Goal: Information Seeking & Learning: Learn about a topic

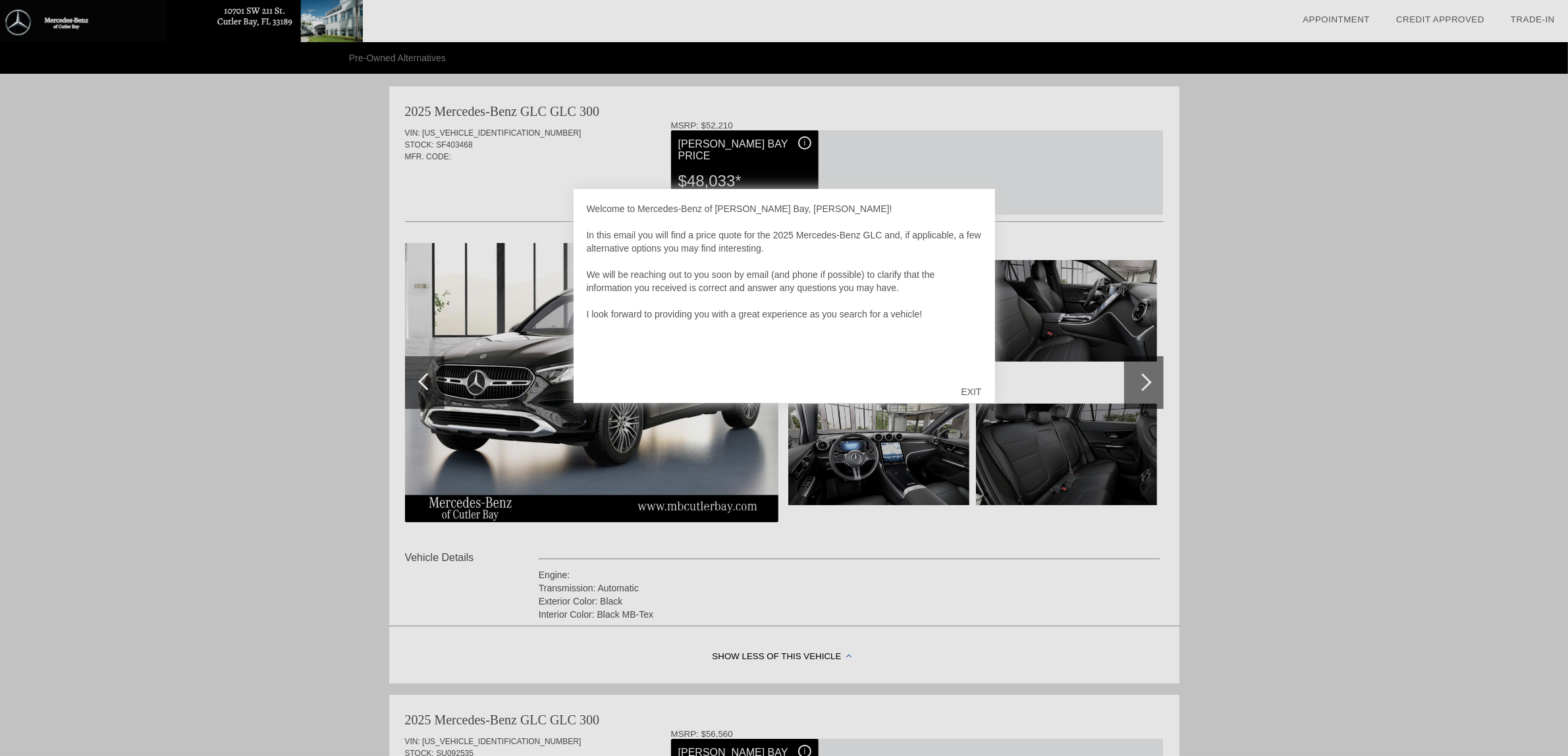
click at [965, 390] on div "EXIT" at bounding box center [971, 392] width 47 height 39
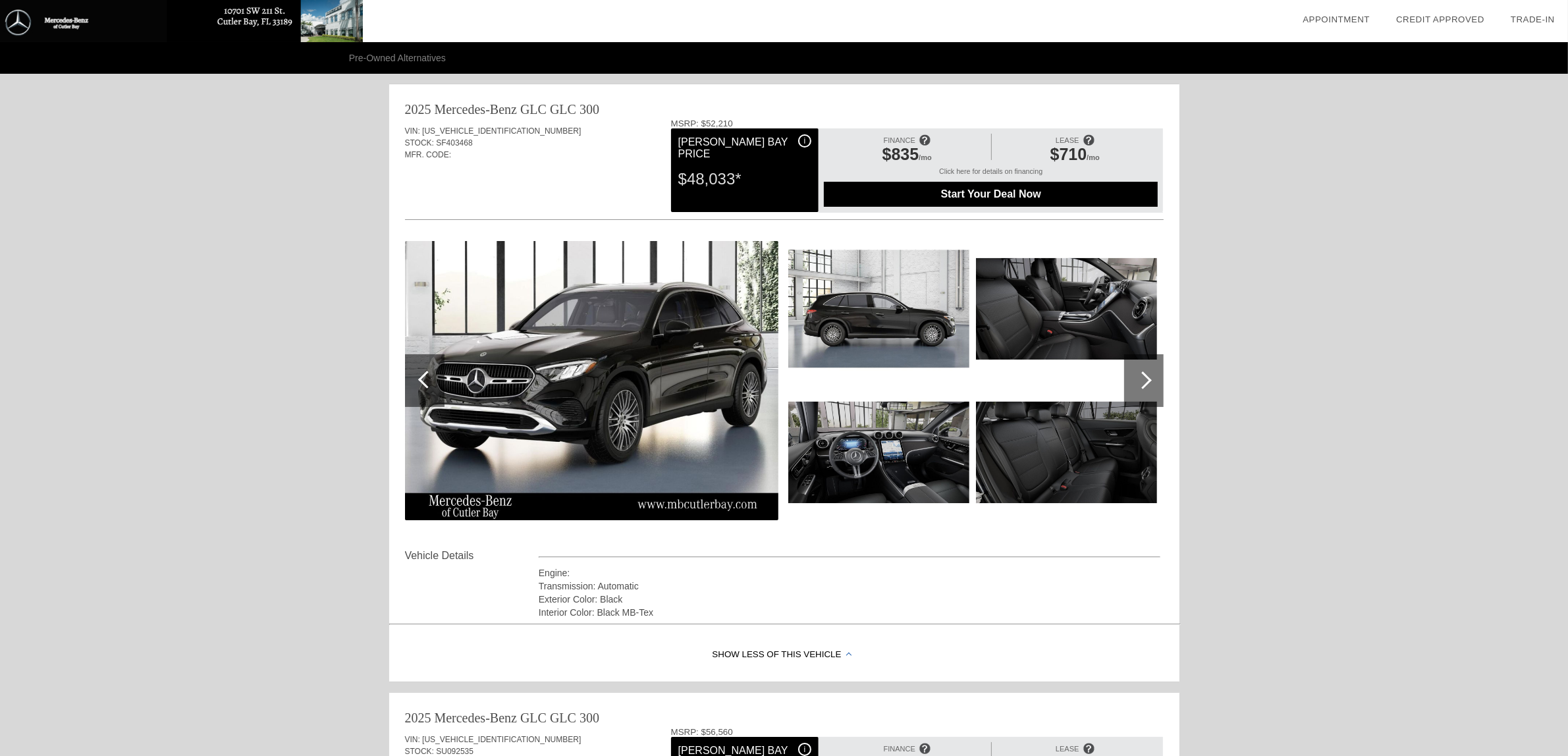
click at [1145, 382] on div at bounding box center [1142, 380] width 17 height 17
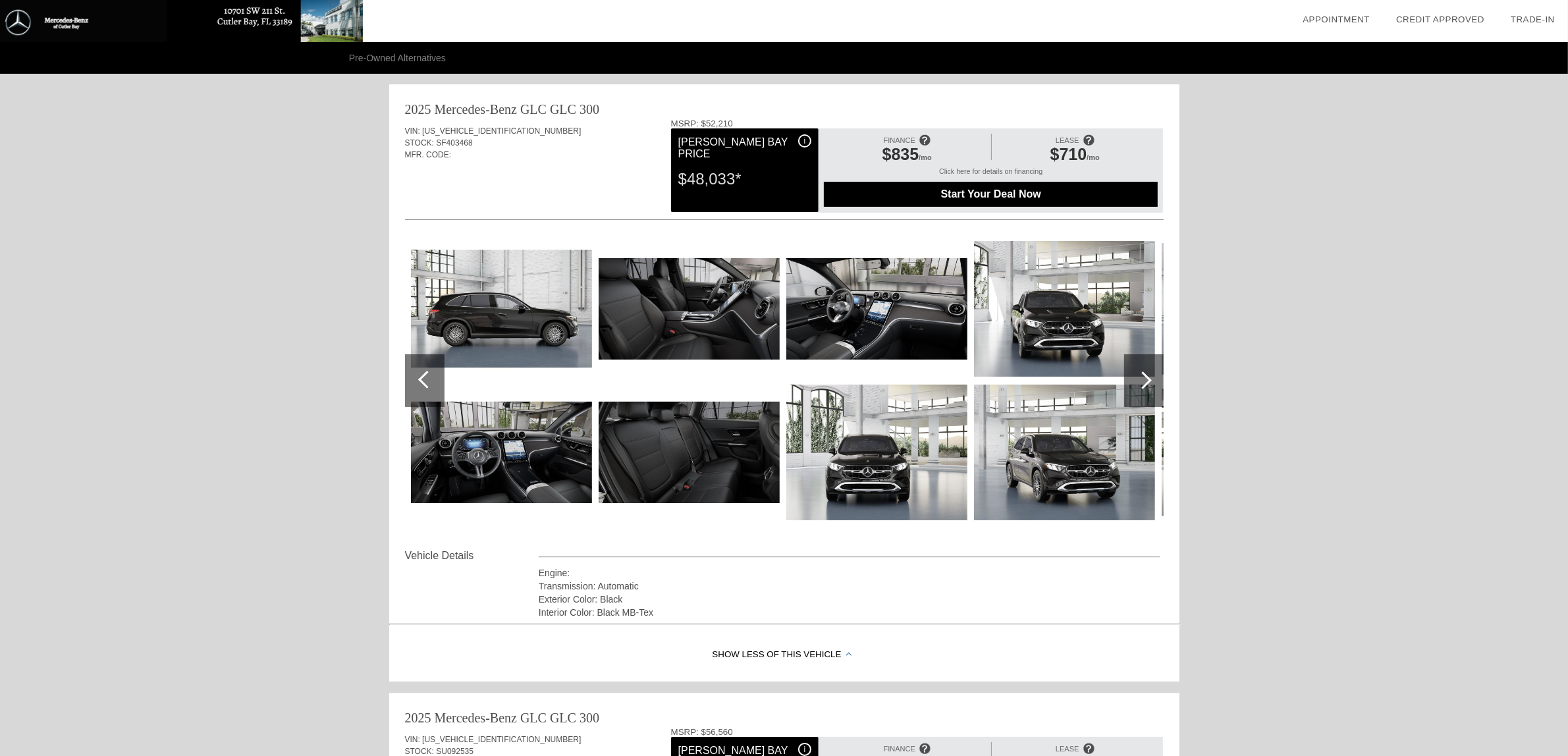
click at [1145, 382] on div at bounding box center [1142, 380] width 17 height 17
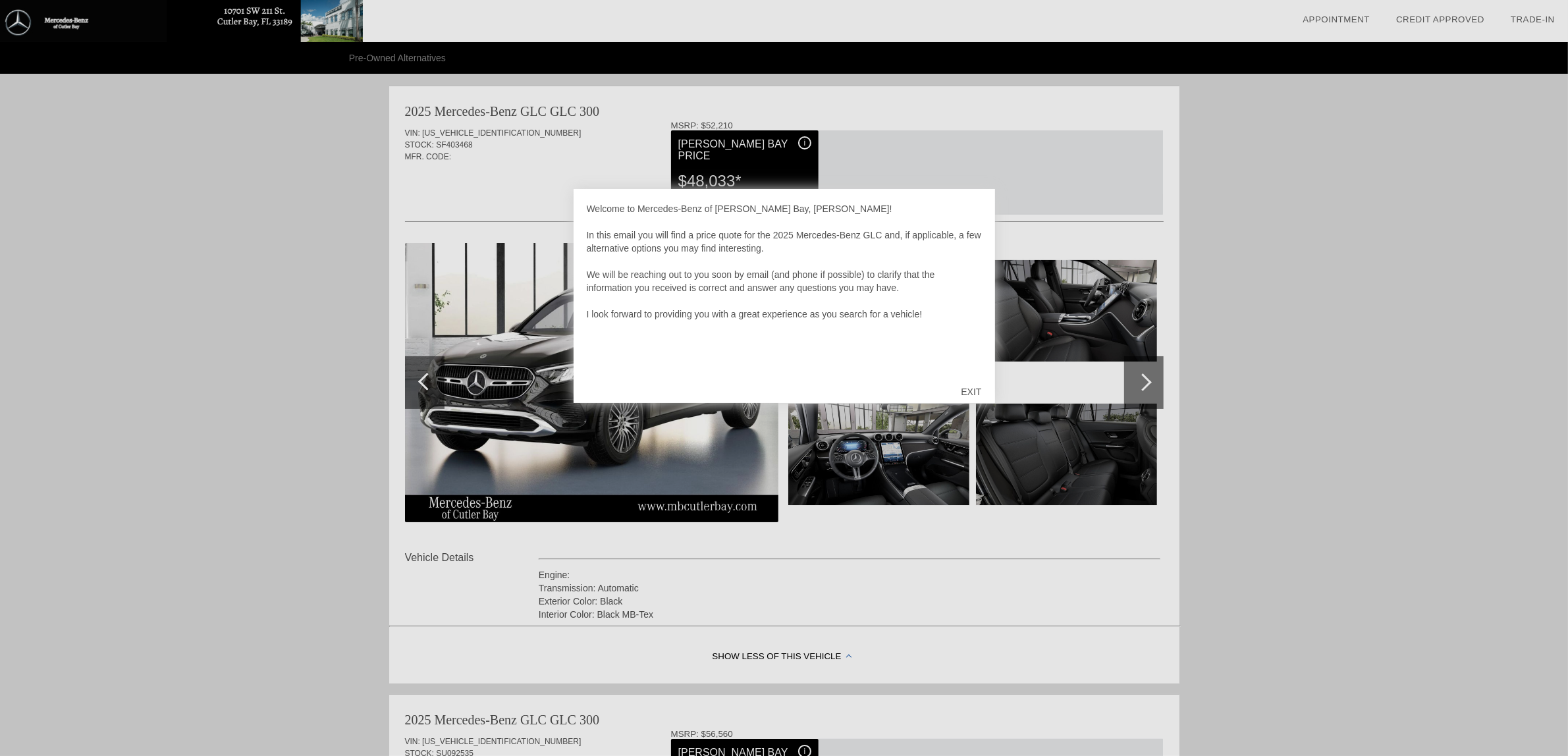
click at [965, 387] on div "EXIT" at bounding box center [971, 392] width 47 height 39
